Goal: Task Accomplishment & Management: Manage account settings

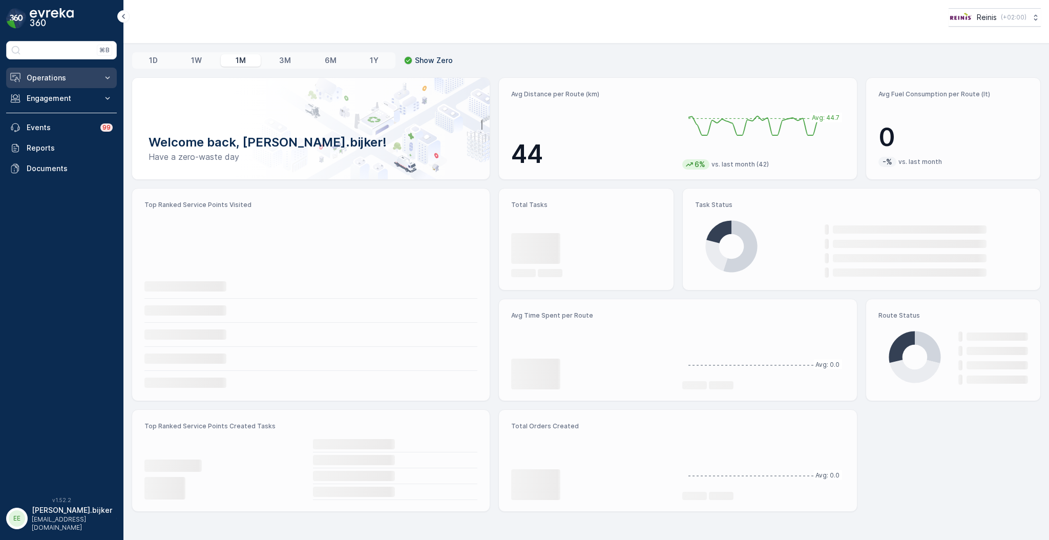
click at [60, 77] on p "Operations" at bounding box center [62, 78] width 70 height 10
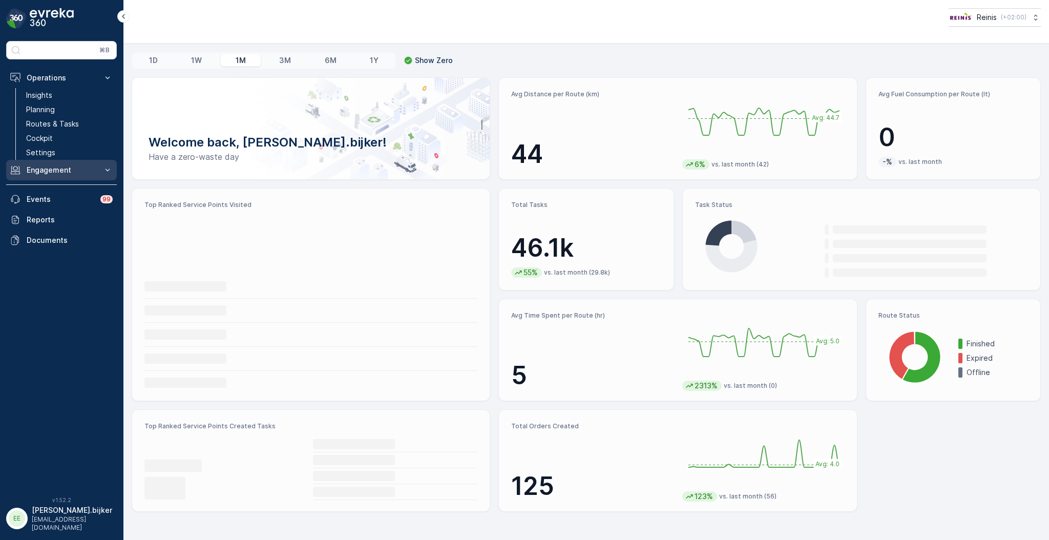
click at [54, 167] on p "Engagement" at bounding box center [62, 170] width 70 height 10
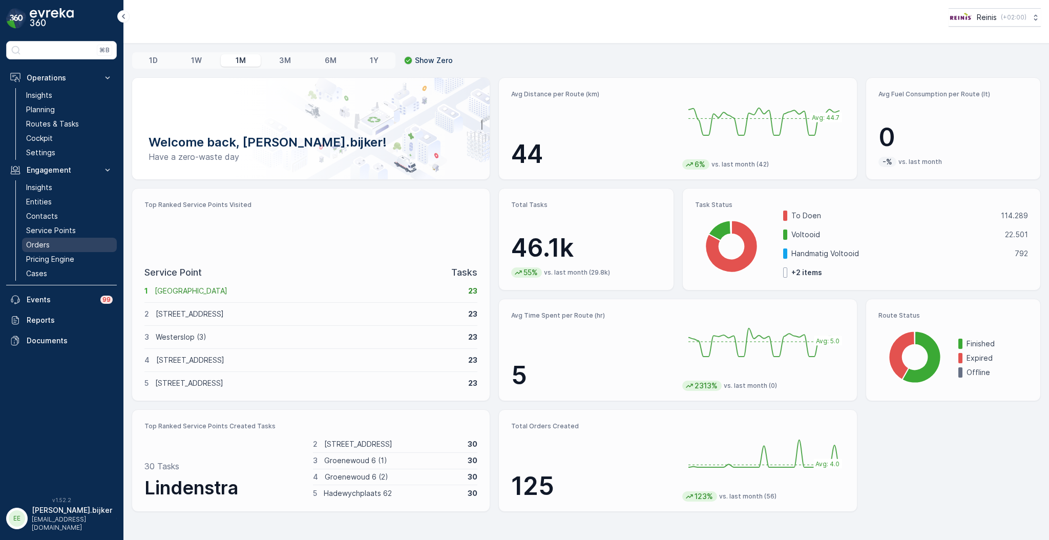
click at [40, 242] on p "Orders" at bounding box center [38, 245] width 24 height 10
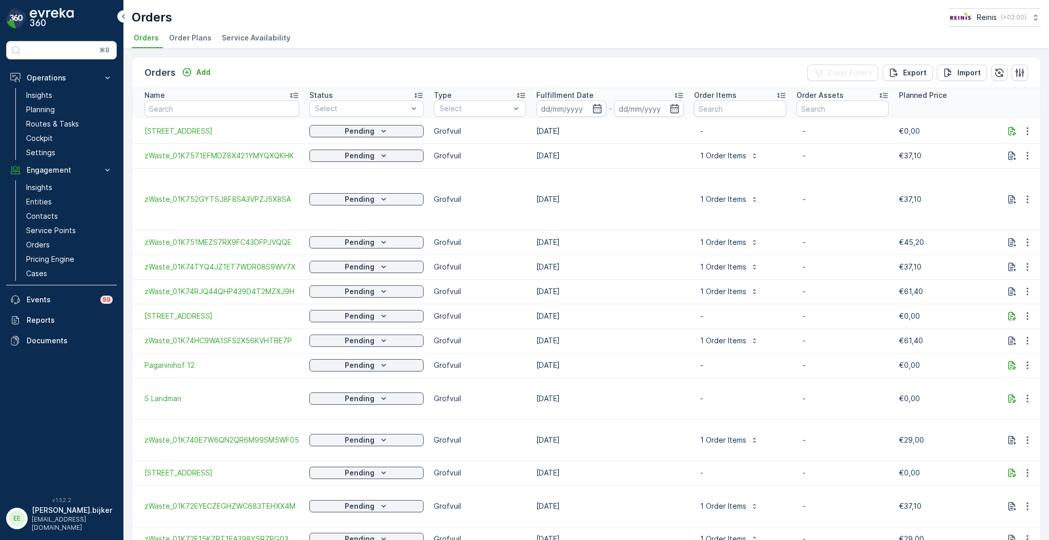
click at [708, 17] on div "Orders Reinis ( +02:00 )" at bounding box center [586, 17] width 909 height 18
click at [611, 211] on td "[DATE]" at bounding box center [610, 199] width 158 height 62
